Goal: Download file/media

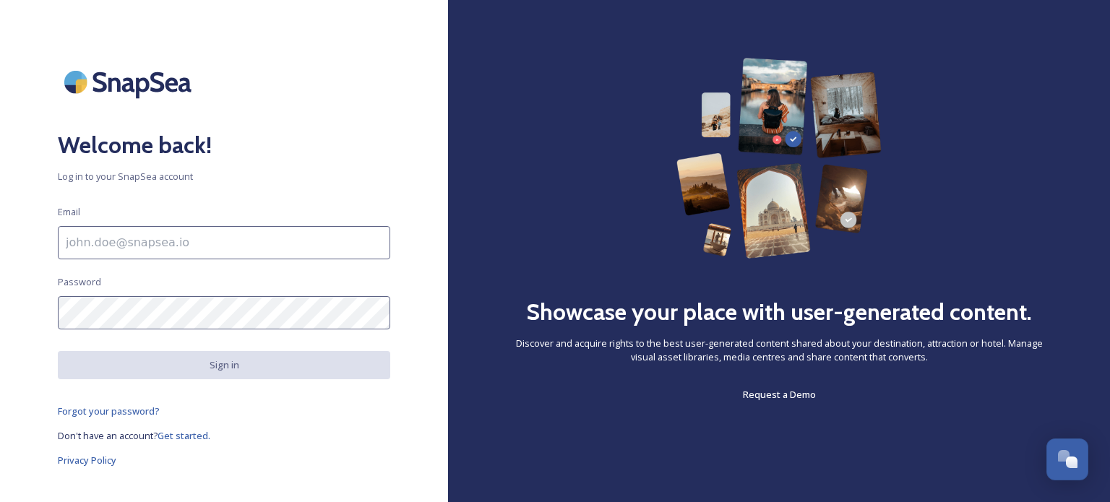
click at [126, 237] on input at bounding box center [224, 242] width 332 height 33
type input "A"
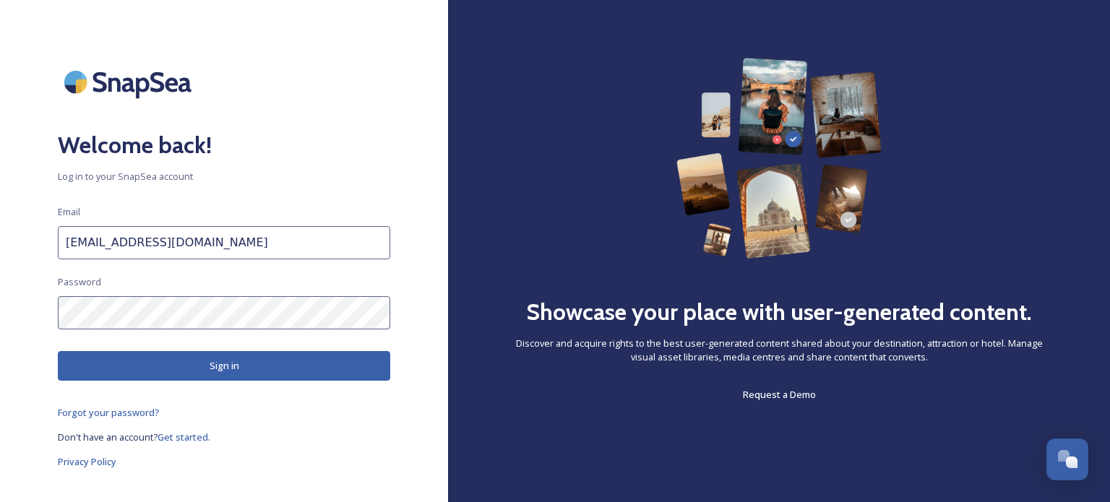
click at [205, 366] on button "Sign in" at bounding box center [224, 366] width 332 height 30
click at [0, 282] on div "Welcome back! Log in to your SnapSea account Email [EMAIL_ADDRESS][DOMAIN_NAME]…" at bounding box center [224, 251] width 448 height 387
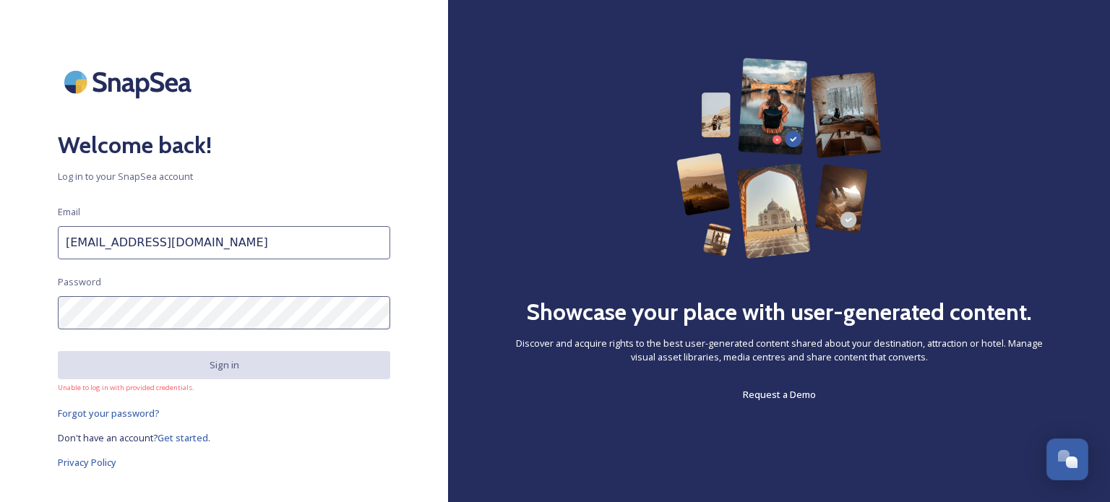
drag, startPoint x: 242, startPoint y: 243, endPoint x: 1, endPoint y: 206, distance: 243.4
click at [1, 206] on div "Welcome back! Log in to your SnapSea account Email [EMAIL_ADDRESS][DOMAIN_NAME]…" at bounding box center [224, 251] width 448 height 387
type input "[EMAIL_ADDRESS][DOMAIN_NAME]"
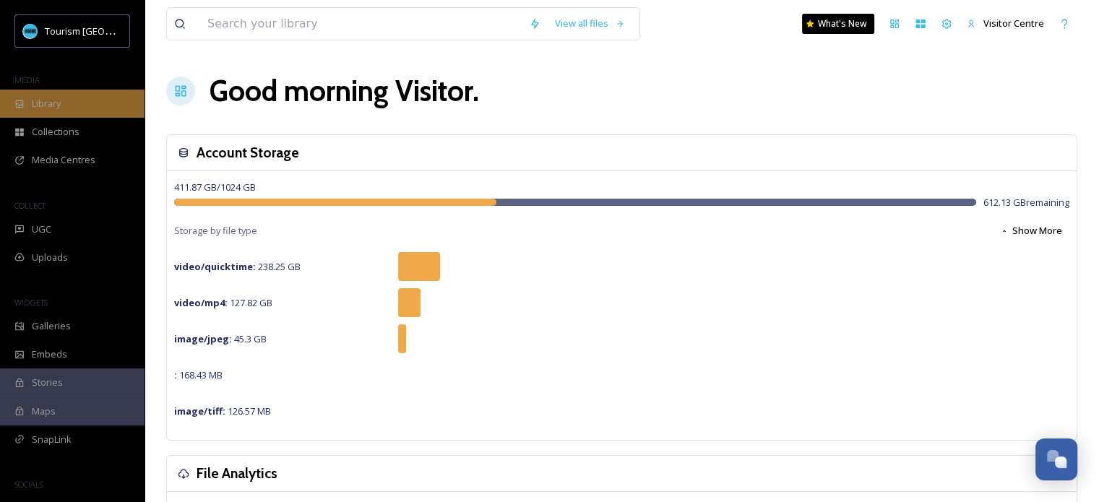
click at [41, 104] on span "Library" at bounding box center [46, 104] width 29 height 14
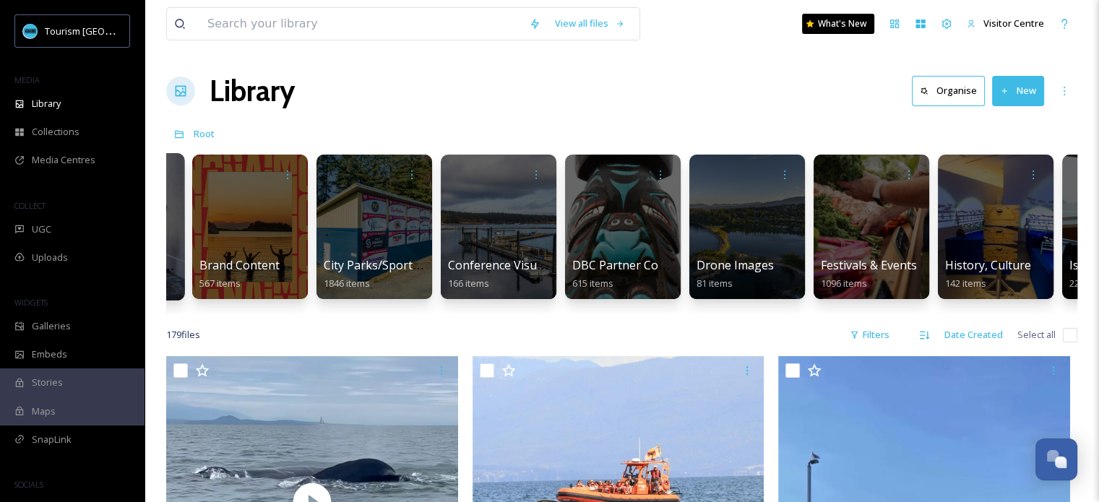
scroll to position [0, 228]
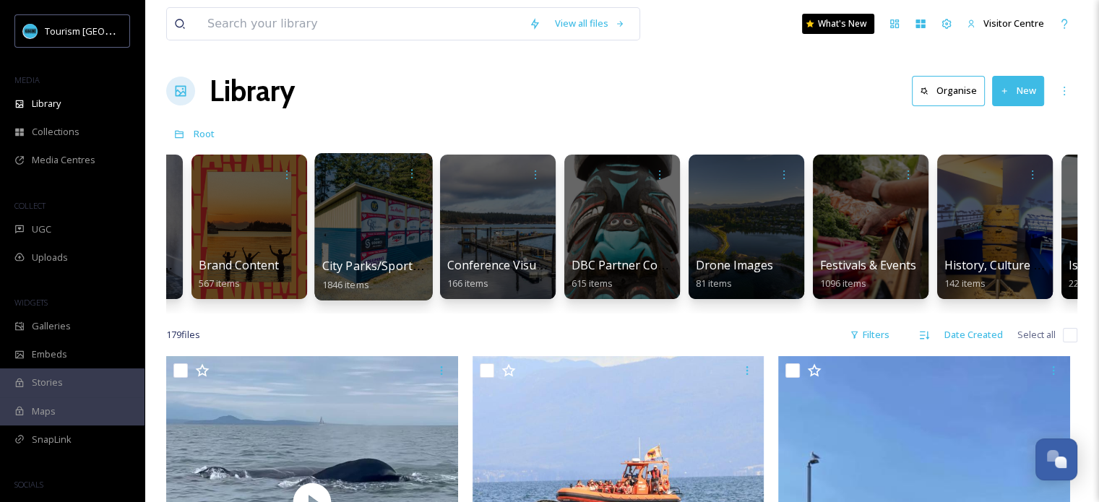
click at [350, 225] on div at bounding box center [373, 226] width 118 height 147
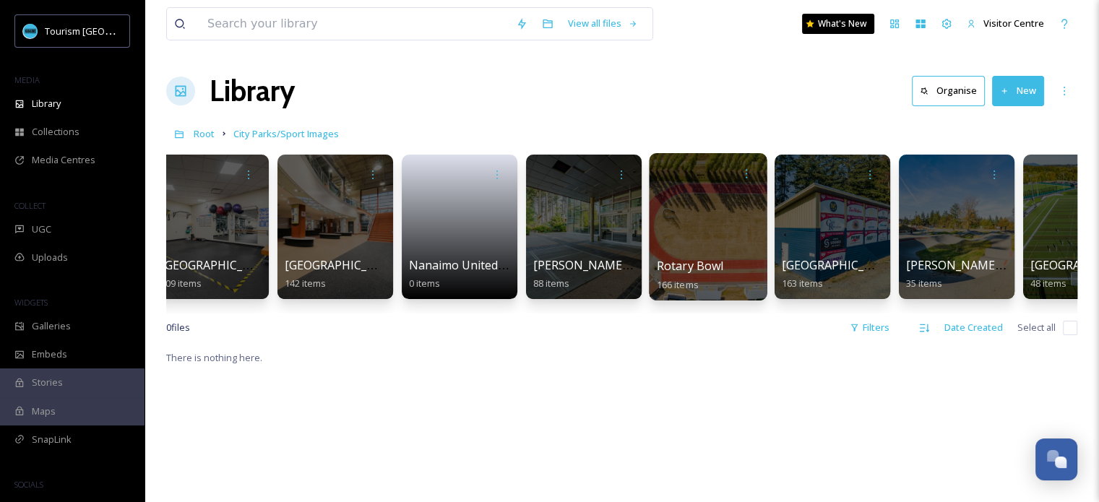
scroll to position [0, 1634]
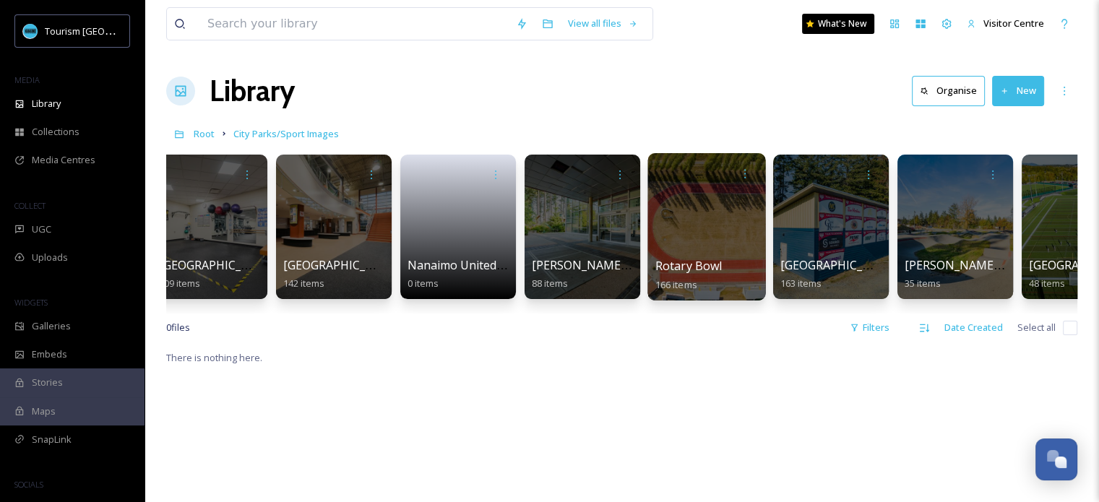
click at [690, 236] on div at bounding box center [706, 226] width 118 height 147
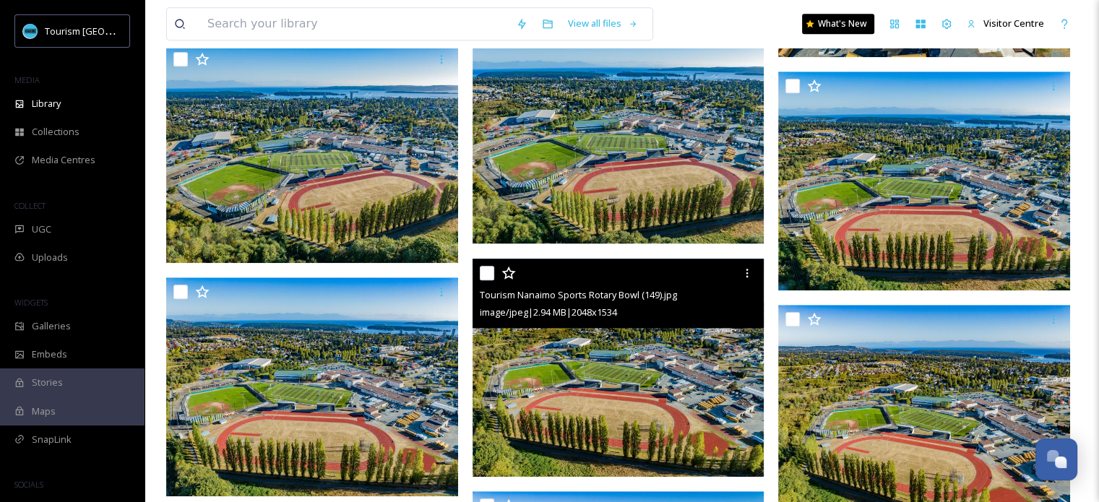
scroll to position [1292, 0]
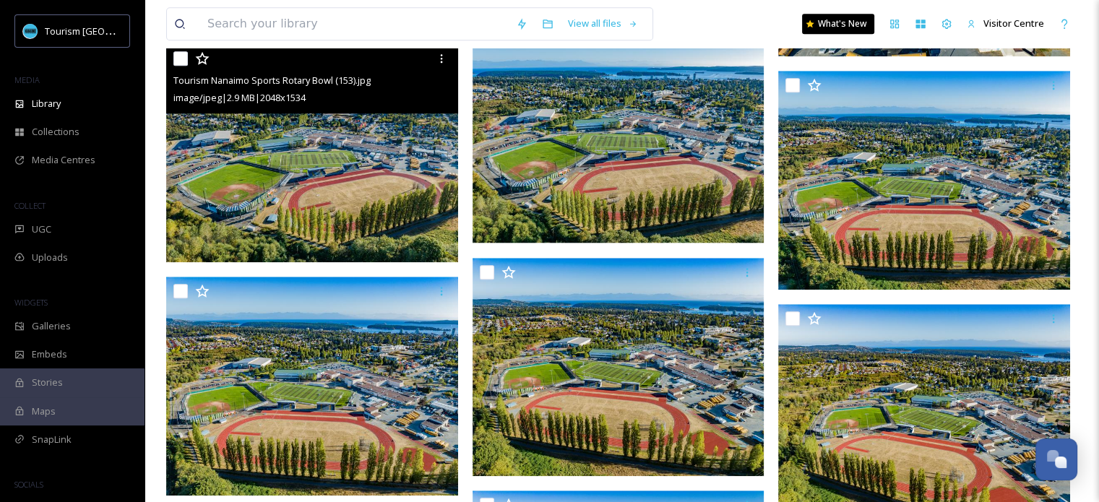
click at [383, 152] on img at bounding box center [312, 153] width 292 height 218
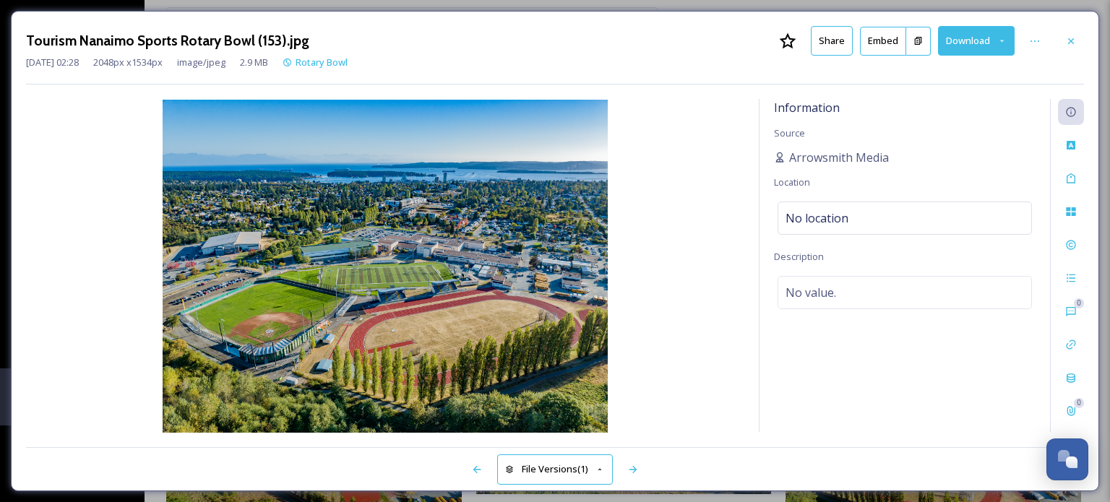
click at [960, 43] on button "Download" at bounding box center [976, 41] width 77 height 30
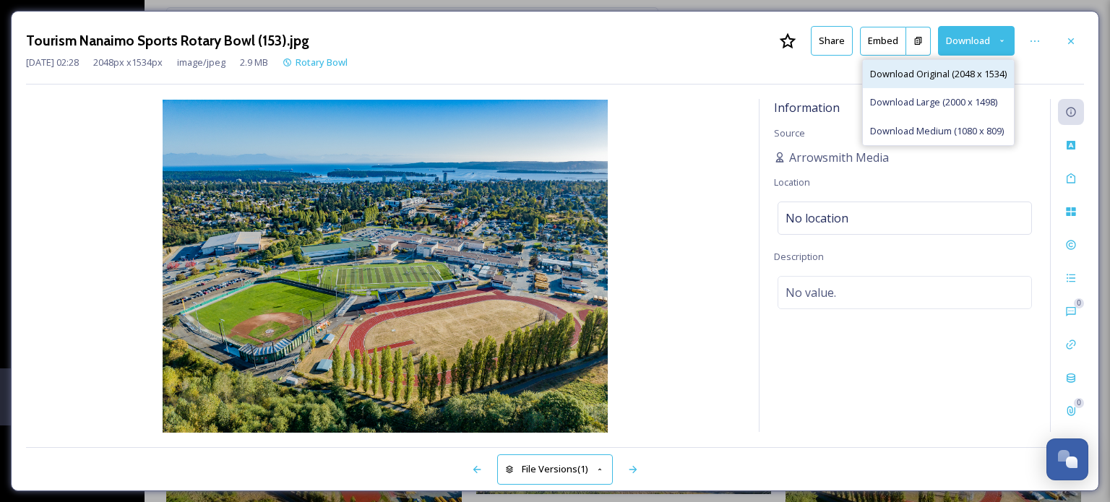
click at [950, 72] on span "Download Original (2048 x 1534)" at bounding box center [938, 74] width 137 height 14
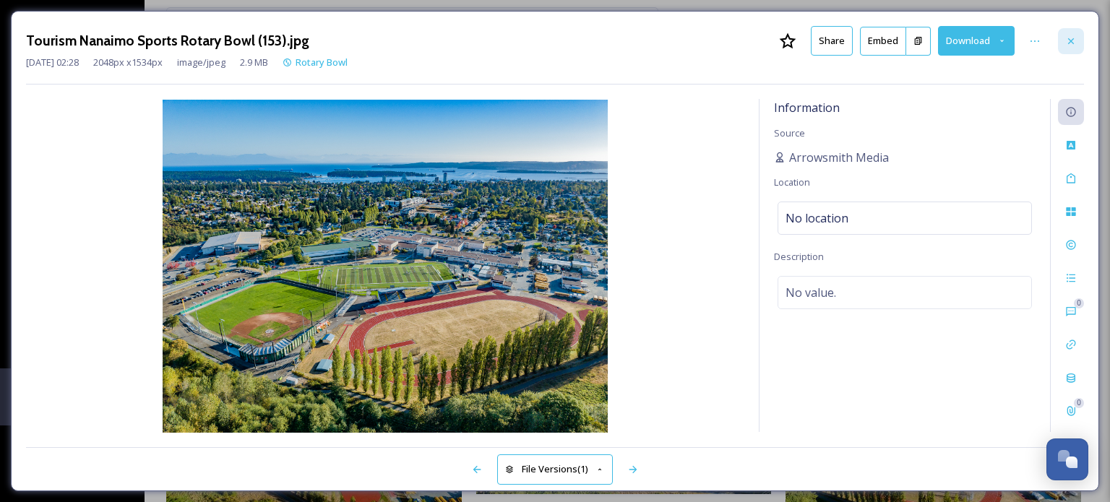
click at [1070, 34] on div at bounding box center [1071, 41] width 26 height 26
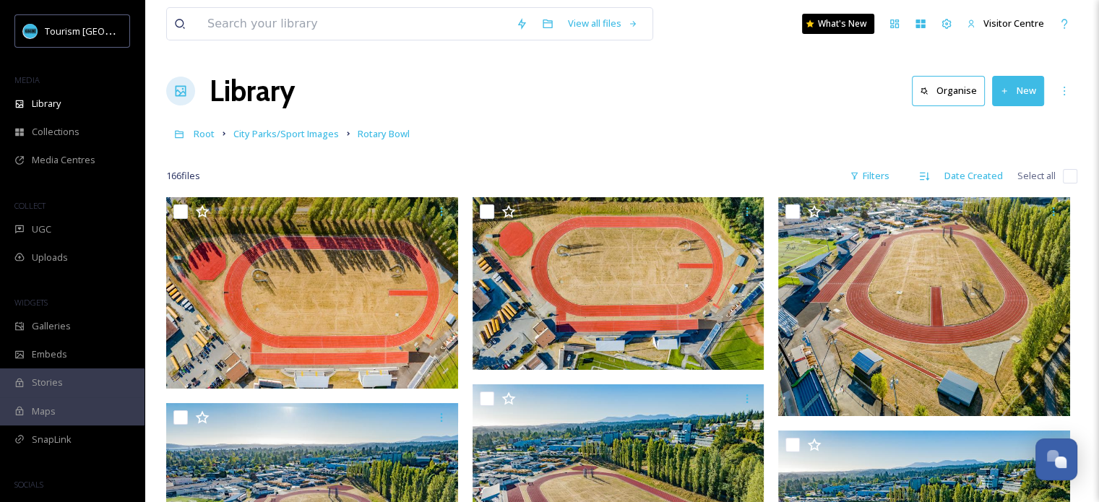
click at [764, 95] on div "Library Organise New" at bounding box center [621, 90] width 911 height 43
